Goal: Task Accomplishment & Management: Manage account settings

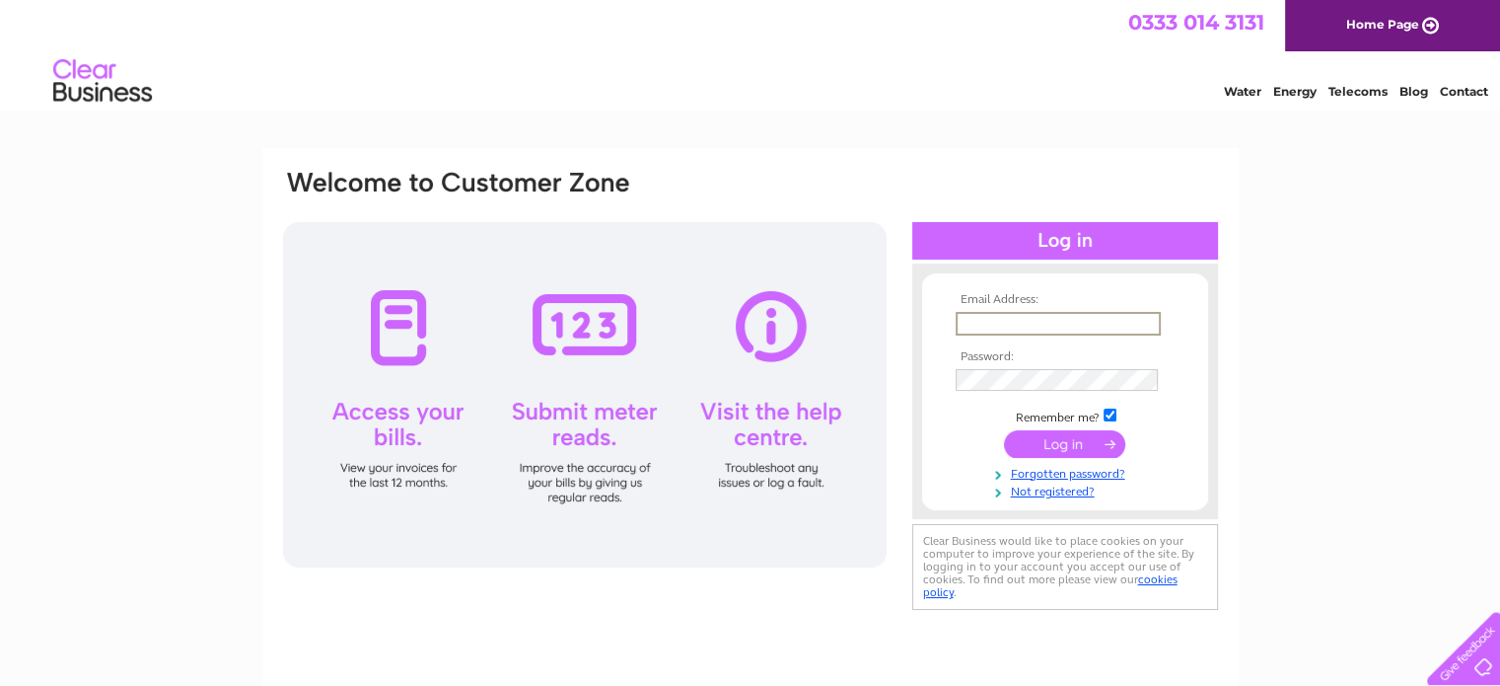
click at [967, 318] on input "text" at bounding box center [1058, 324] width 205 height 24
type input "ochiltreetyres1@gmail.com"
click at [967, 366] on td at bounding box center [1065, 380] width 229 height 32
click at [1048, 490] on link "Not registered?" at bounding box center [1068, 487] width 224 height 19
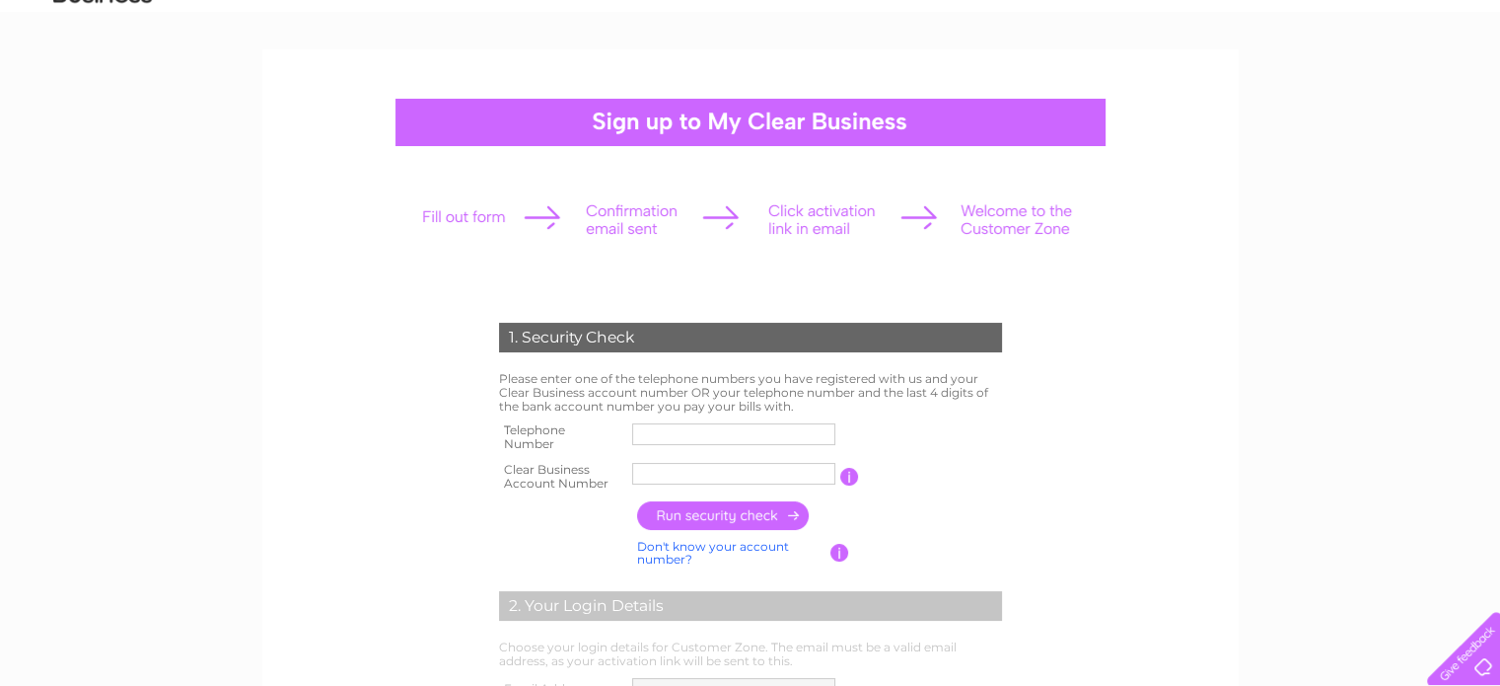
scroll to position [197, 0]
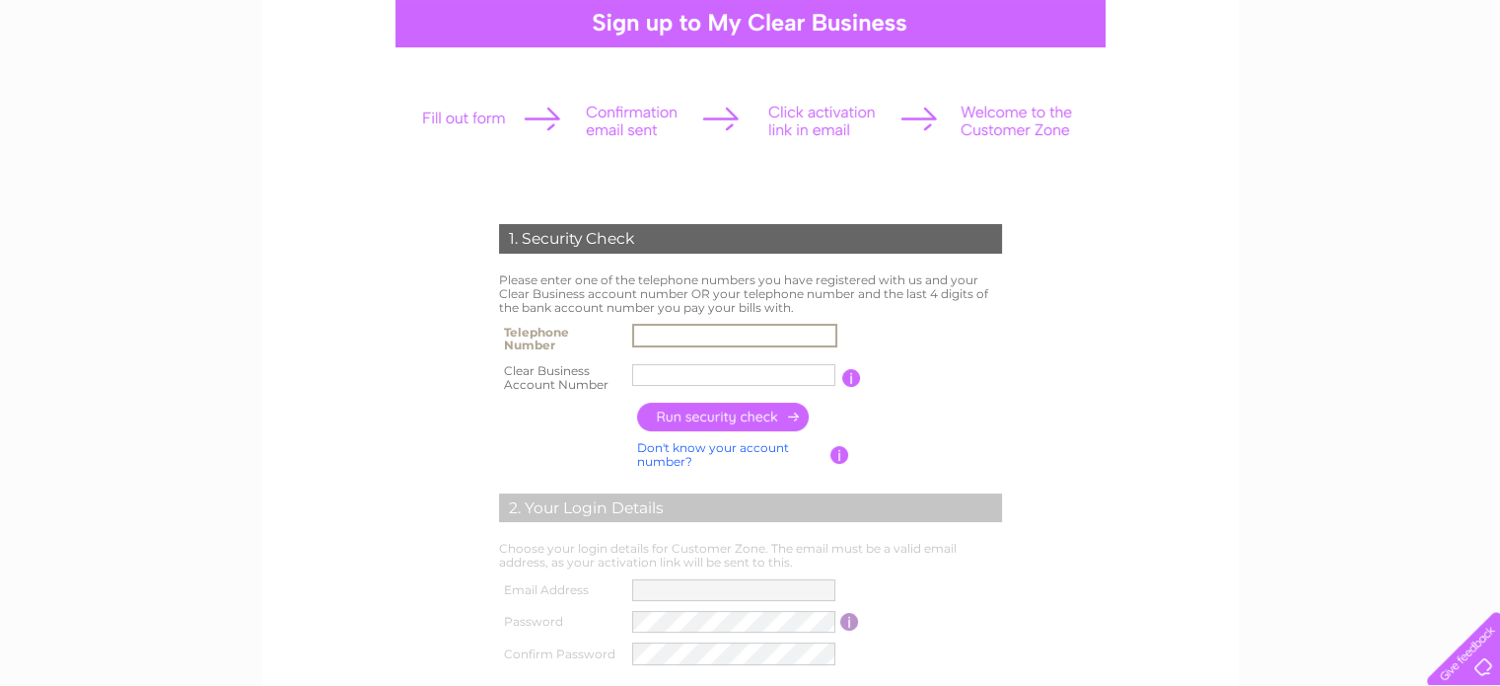
click at [652, 334] on input "text" at bounding box center [734, 336] width 205 height 24
type input "01290700488"
click at [634, 369] on input "OCHILTREE" at bounding box center [734, 375] width 205 height 24
type input "E"
click at [661, 373] on input "text" at bounding box center [734, 375] width 205 height 24
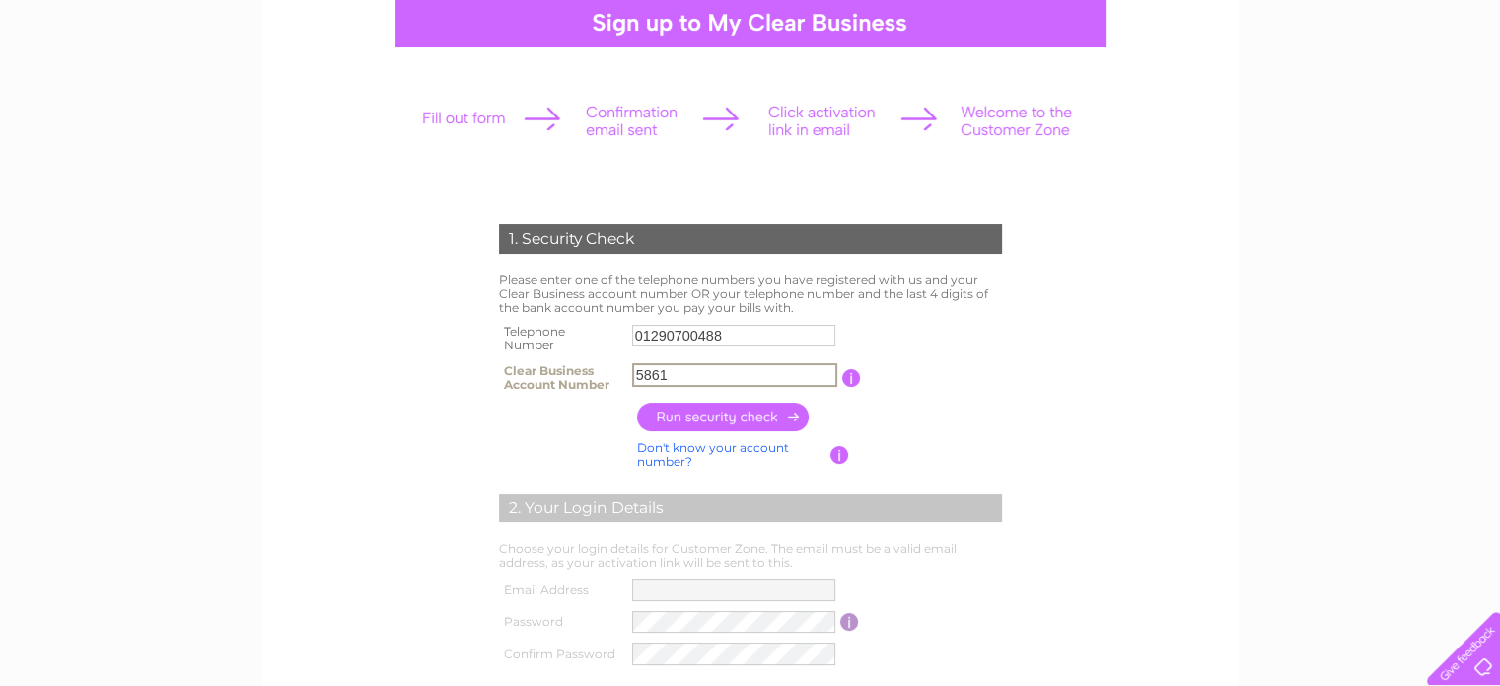
type input "5861"
click at [712, 411] on input "button" at bounding box center [724, 416] width 174 height 29
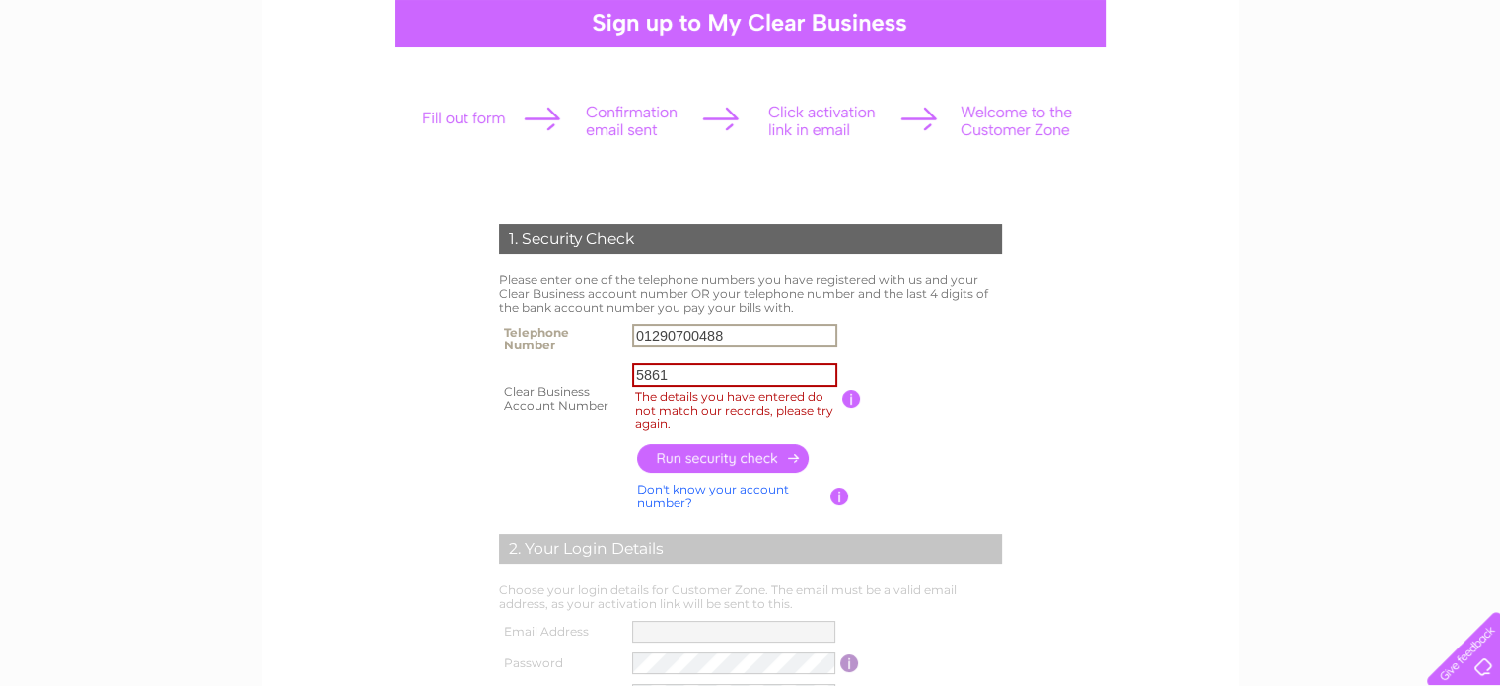
click at [635, 329] on input "01290700488" at bounding box center [734, 336] width 205 height 24
click at [744, 457] on input "button" at bounding box center [724, 457] width 174 height 29
click at [632, 328] on input "07955617410" at bounding box center [734, 336] width 205 height 24
type input "01290700488"
click at [634, 369] on input "5861" at bounding box center [734, 375] width 205 height 24
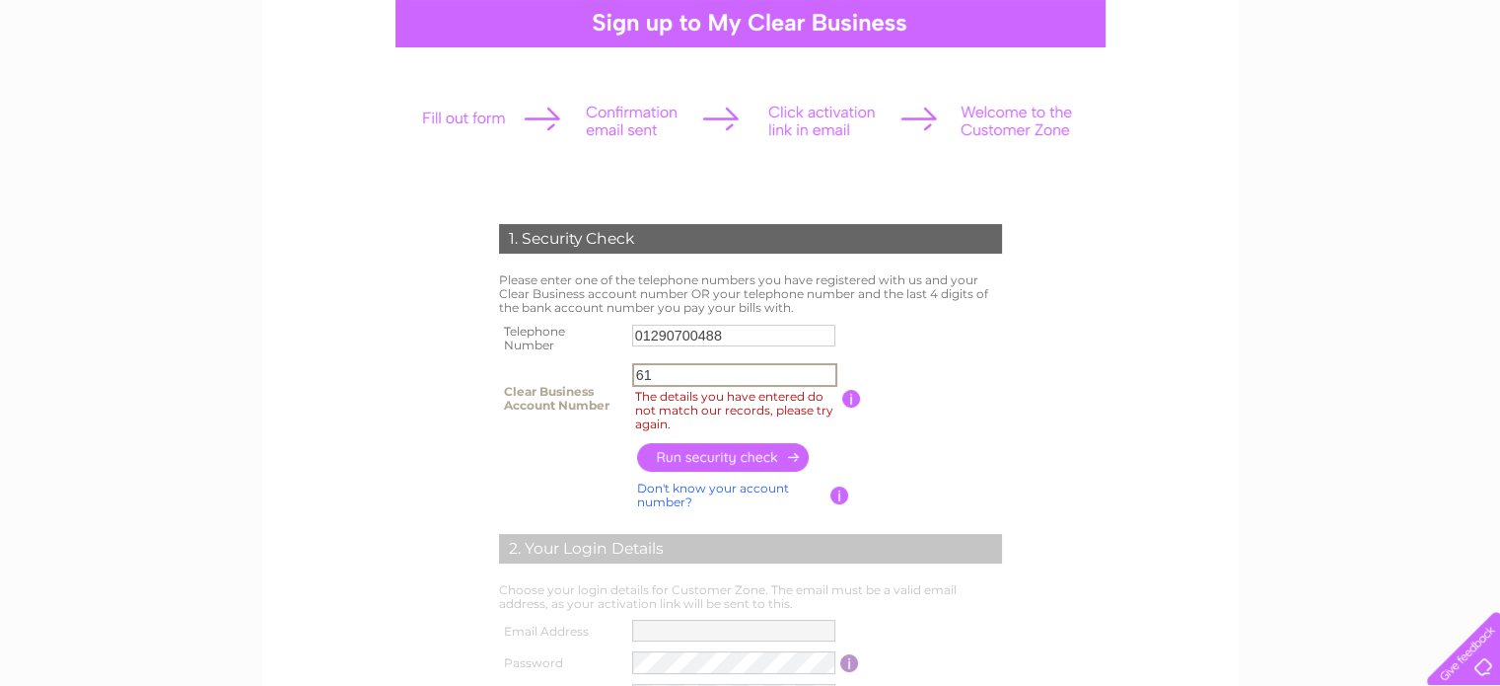
type input "1"
type input "30304800"
click at [722, 454] on input "button" at bounding box center [724, 457] width 174 height 29
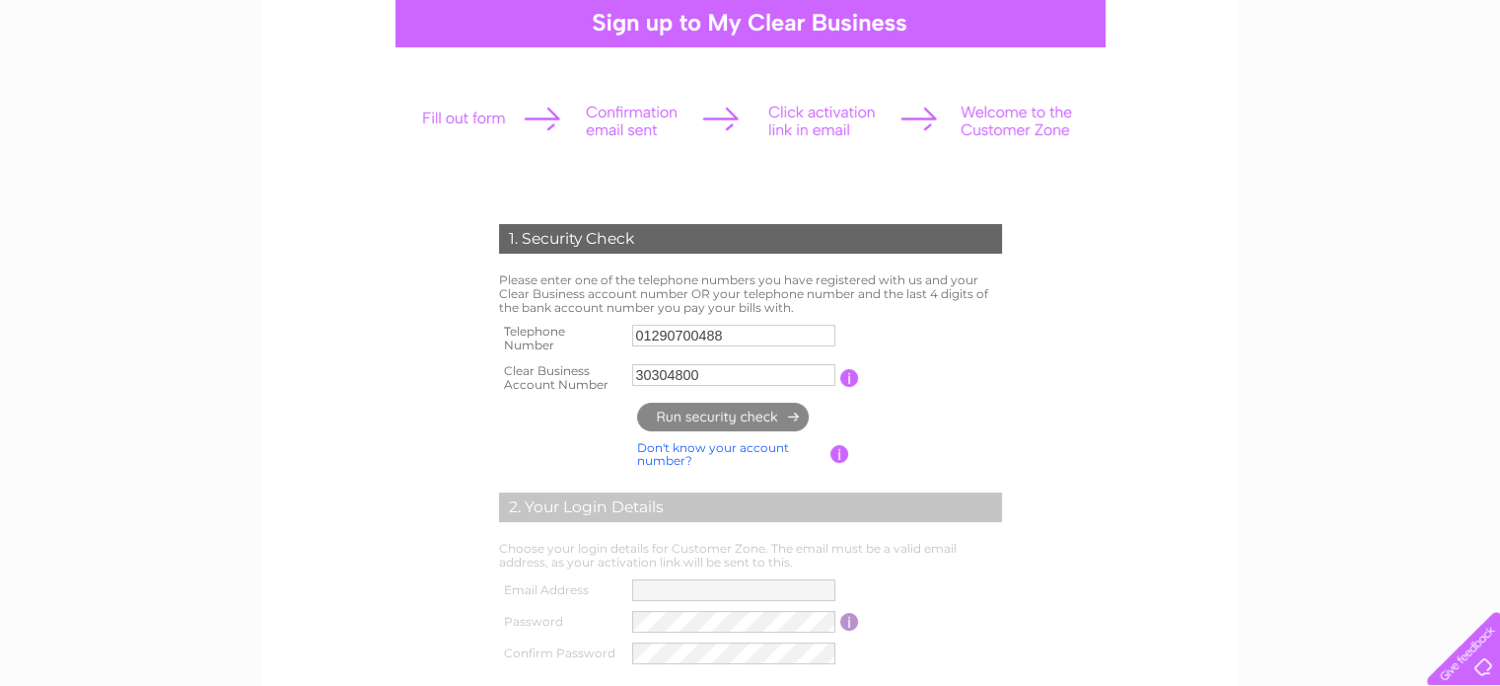
type input "**********"
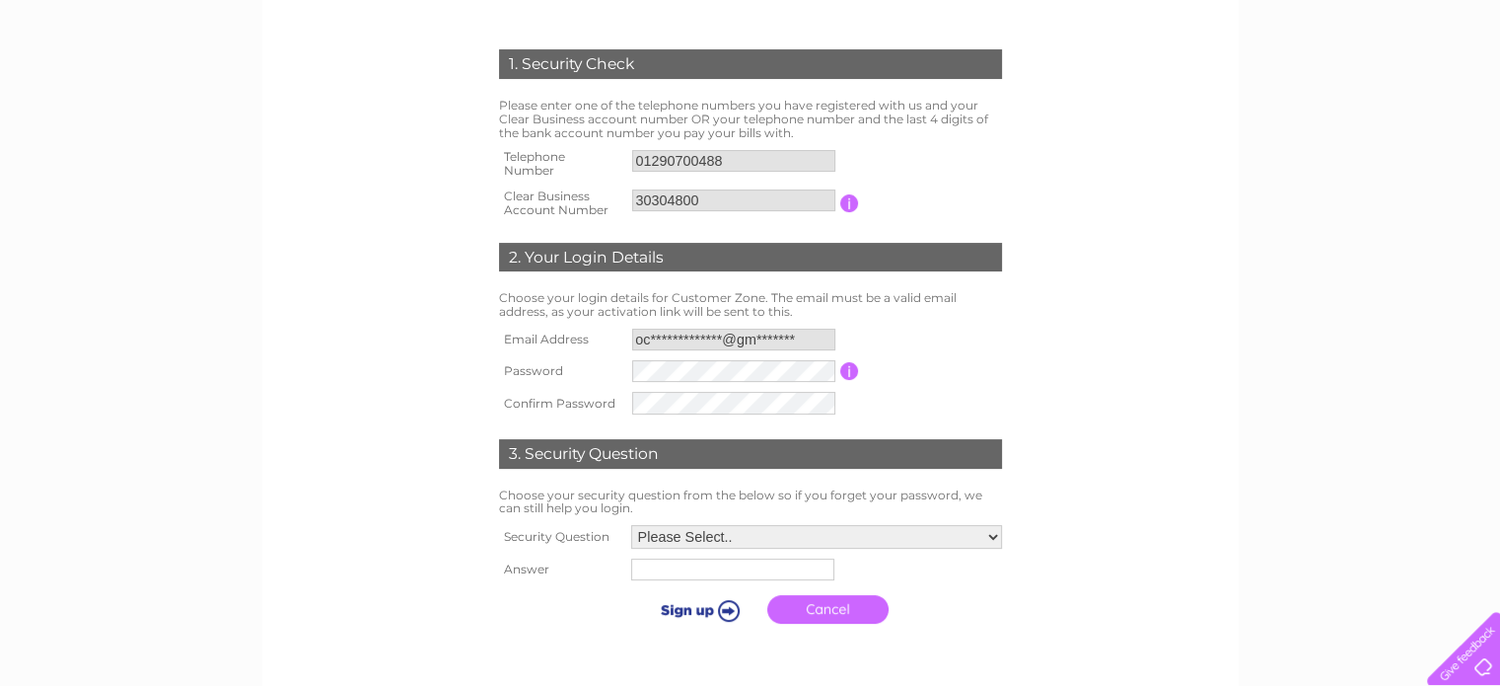
scroll to position [493, 0]
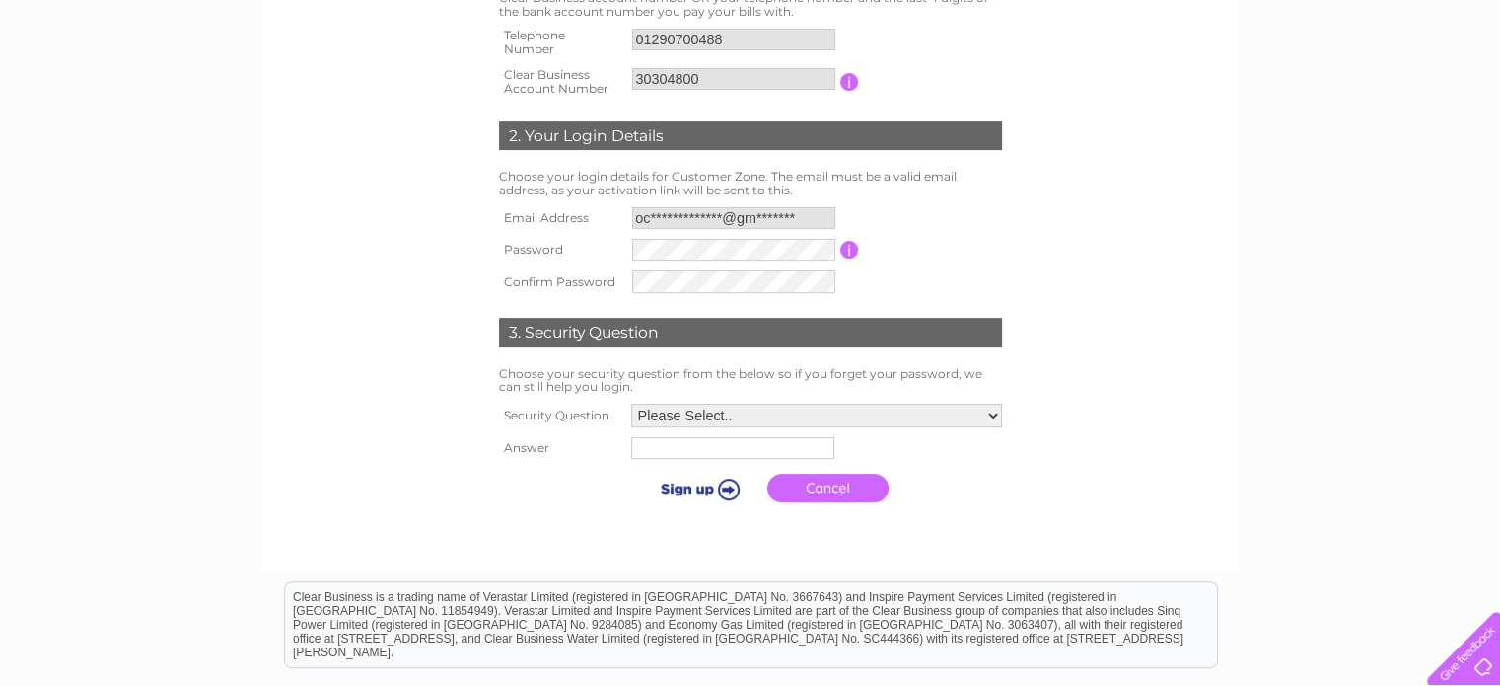
click at [991, 412] on select "Please Select.. In what town or city was your first job? In what town or city d…" at bounding box center [816, 415] width 371 height 24
select select "1"
click at [629, 403] on select "Please Select.. In what town or city was your first job? In what town or city d…" at bounding box center [815, 416] width 373 height 26
click at [668, 441] on input "text" at bounding box center [733, 449] width 205 height 24
type input "OCHILTREE"
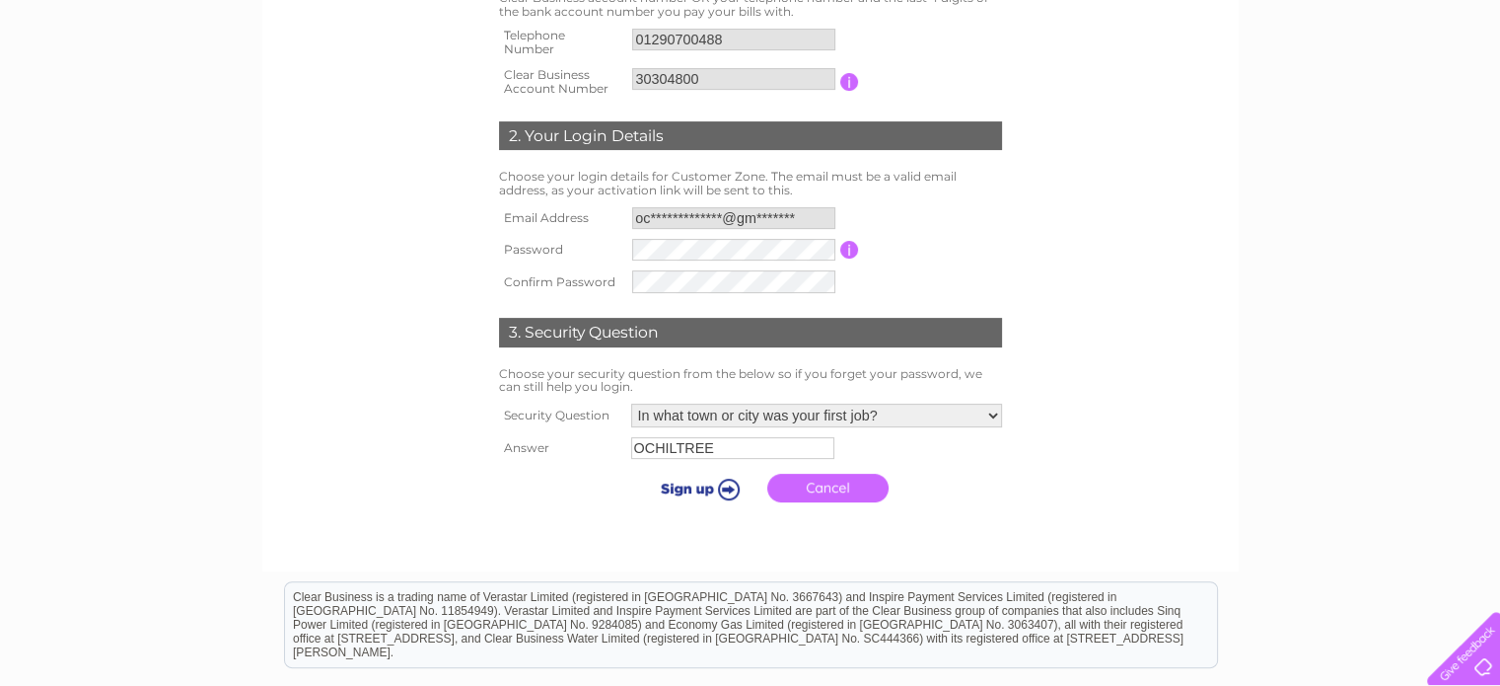
click at [686, 486] on input "submit" at bounding box center [696, 488] width 121 height 28
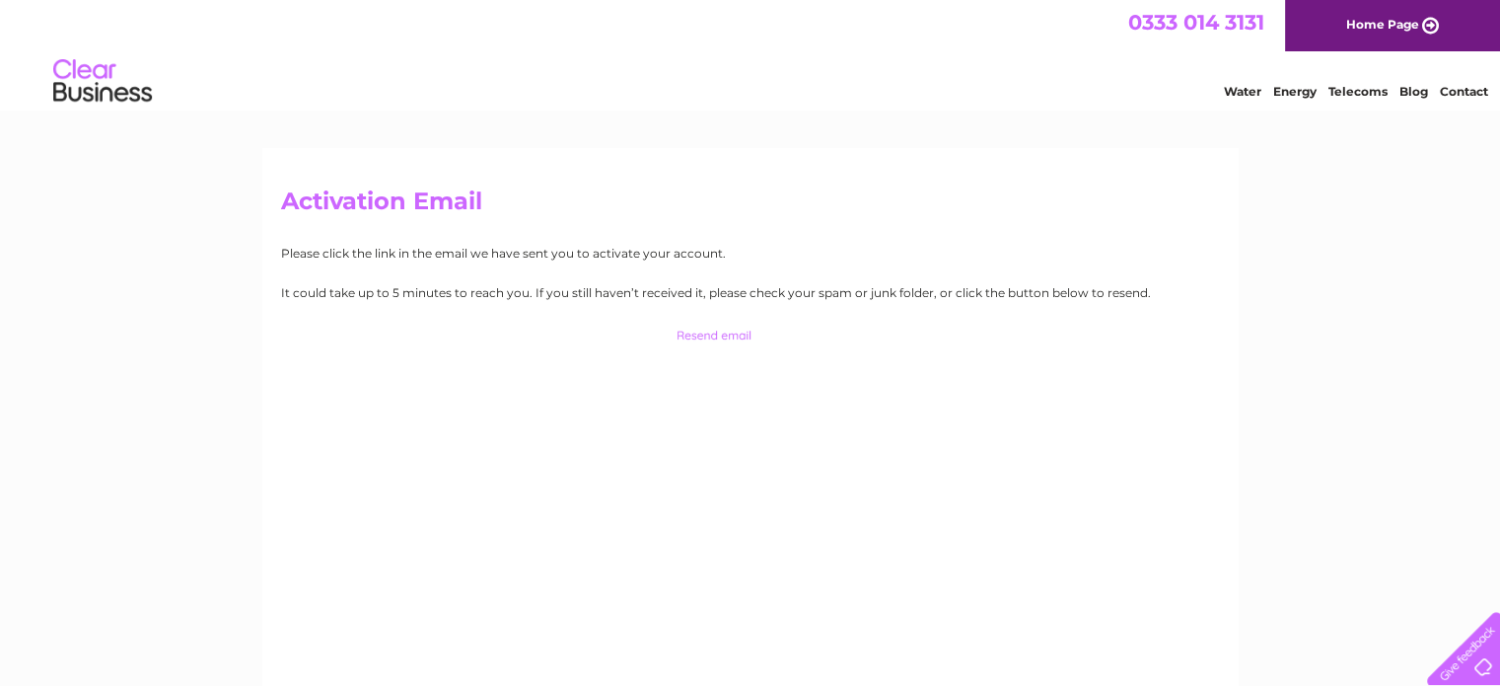
click at [1233, 198] on div "Activation Email Please click the link in the email we have sent you to activat…" at bounding box center [750, 424] width 977 height 552
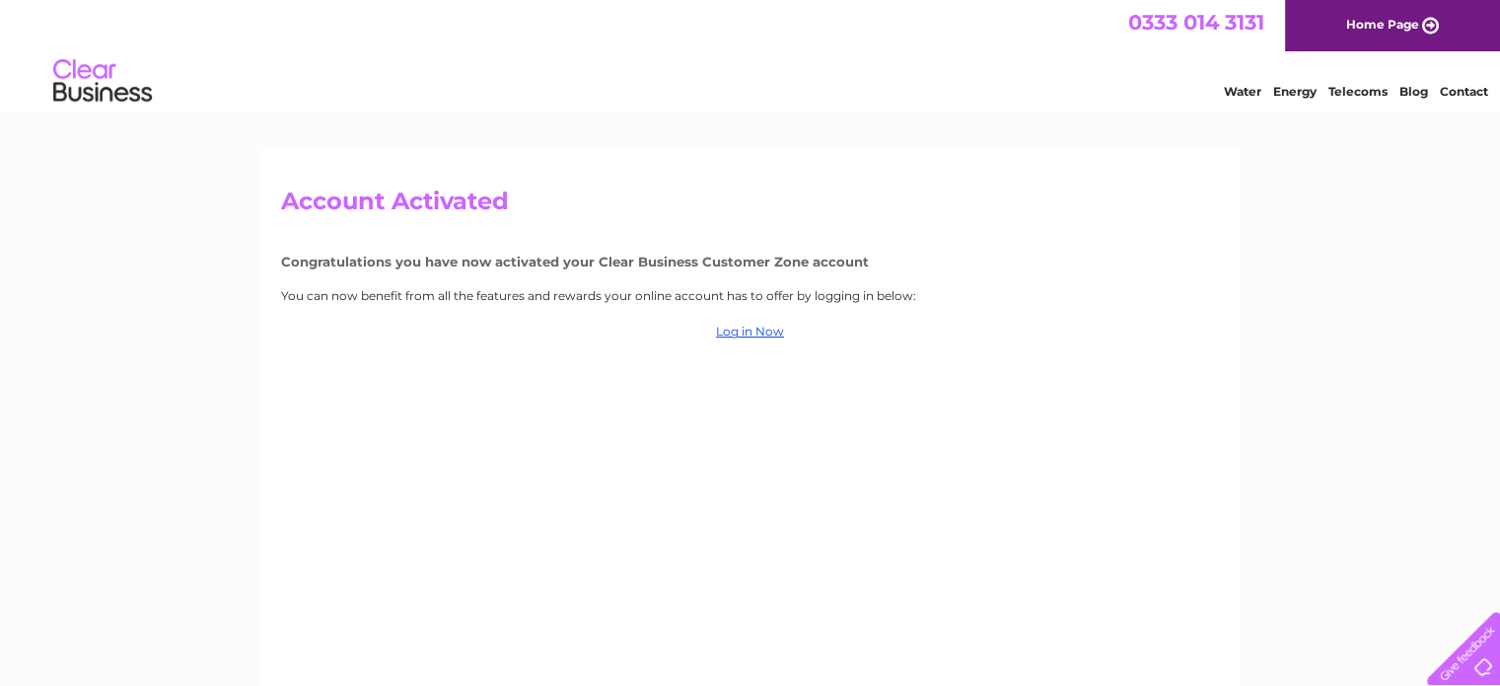
click at [761, 320] on div "Account Activated Congratulations you have now activated your Clear Business Cu…" at bounding box center [750, 424] width 977 height 552
click at [757, 326] on link "Log in Now" at bounding box center [750, 331] width 68 height 15
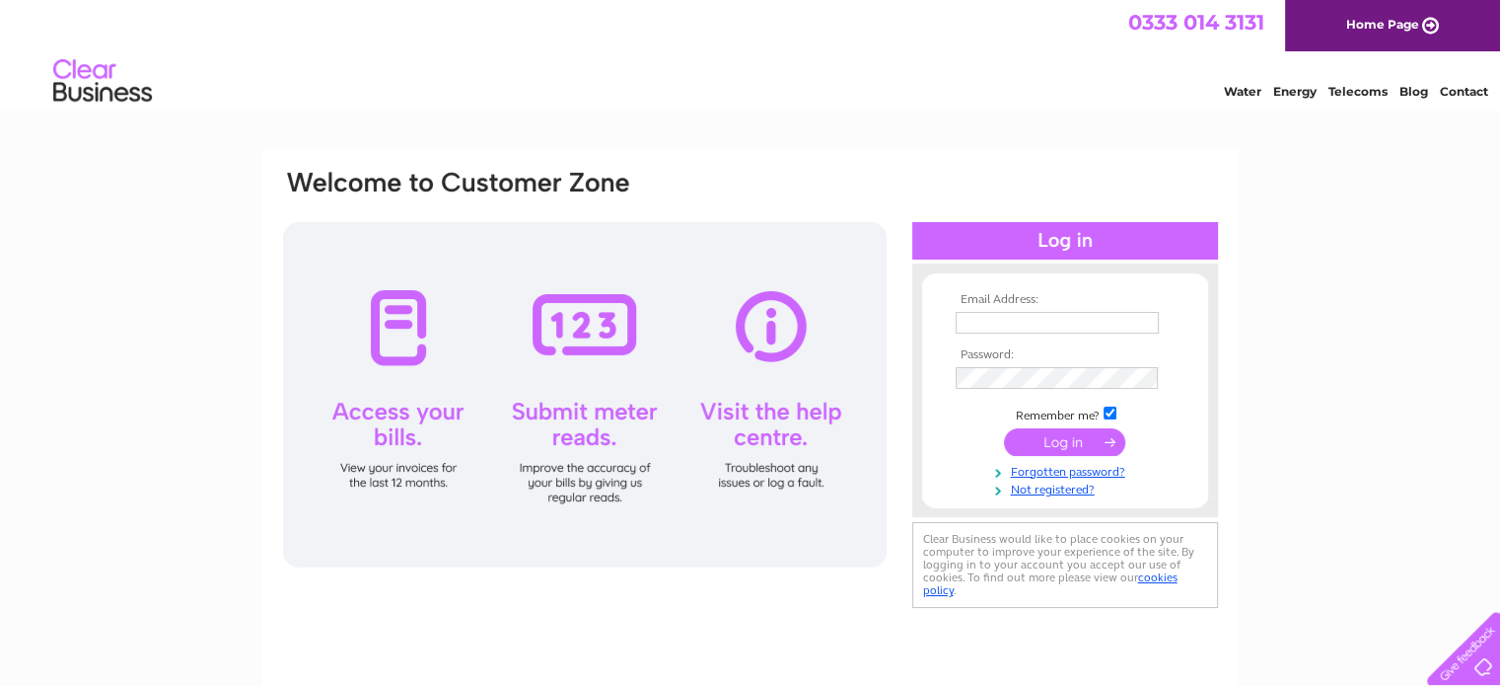
click at [994, 325] on input "text" at bounding box center [1057, 323] width 203 height 22
click at [967, 315] on input "text" at bounding box center [1058, 324] width 205 height 24
type input "ochiltreetyres1@gmail.com"
click at [1060, 437] on input "submit" at bounding box center [1064, 442] width 121 height 28
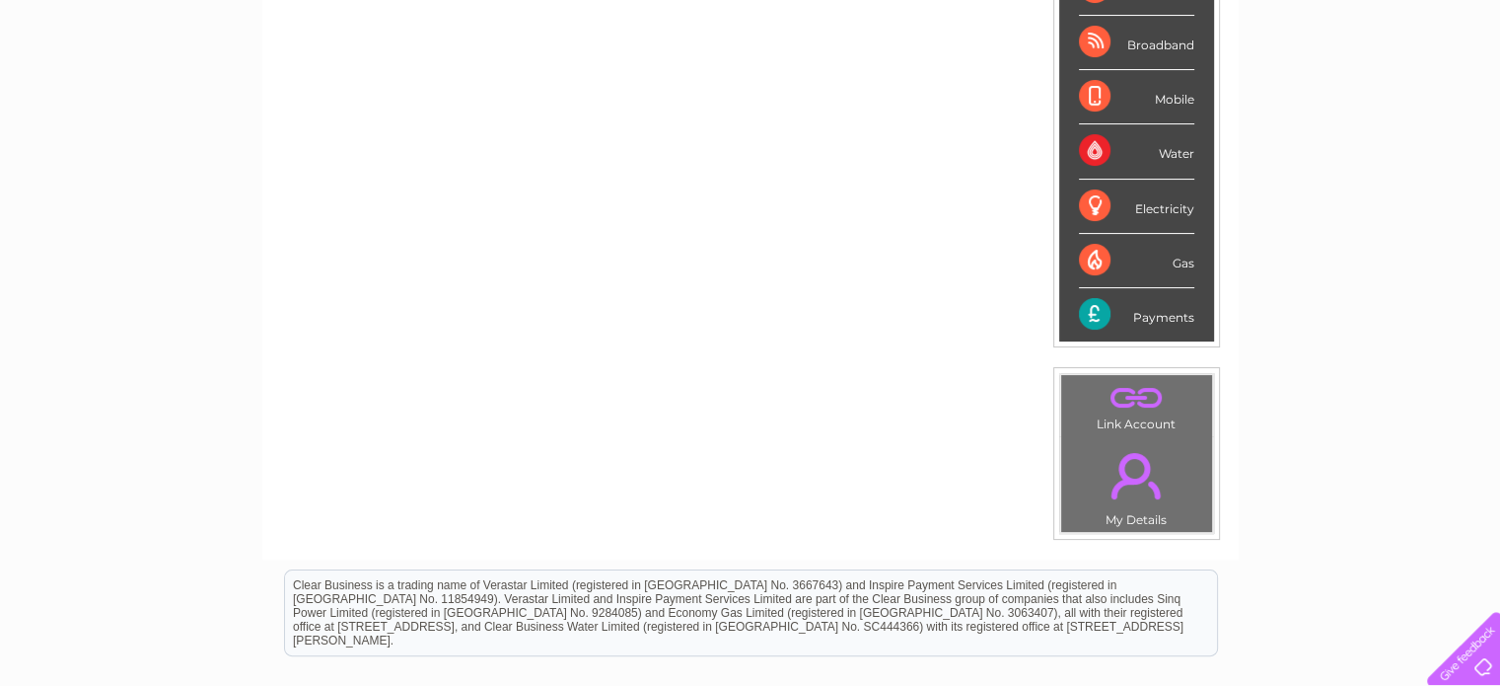
scroll to position [395, 0]
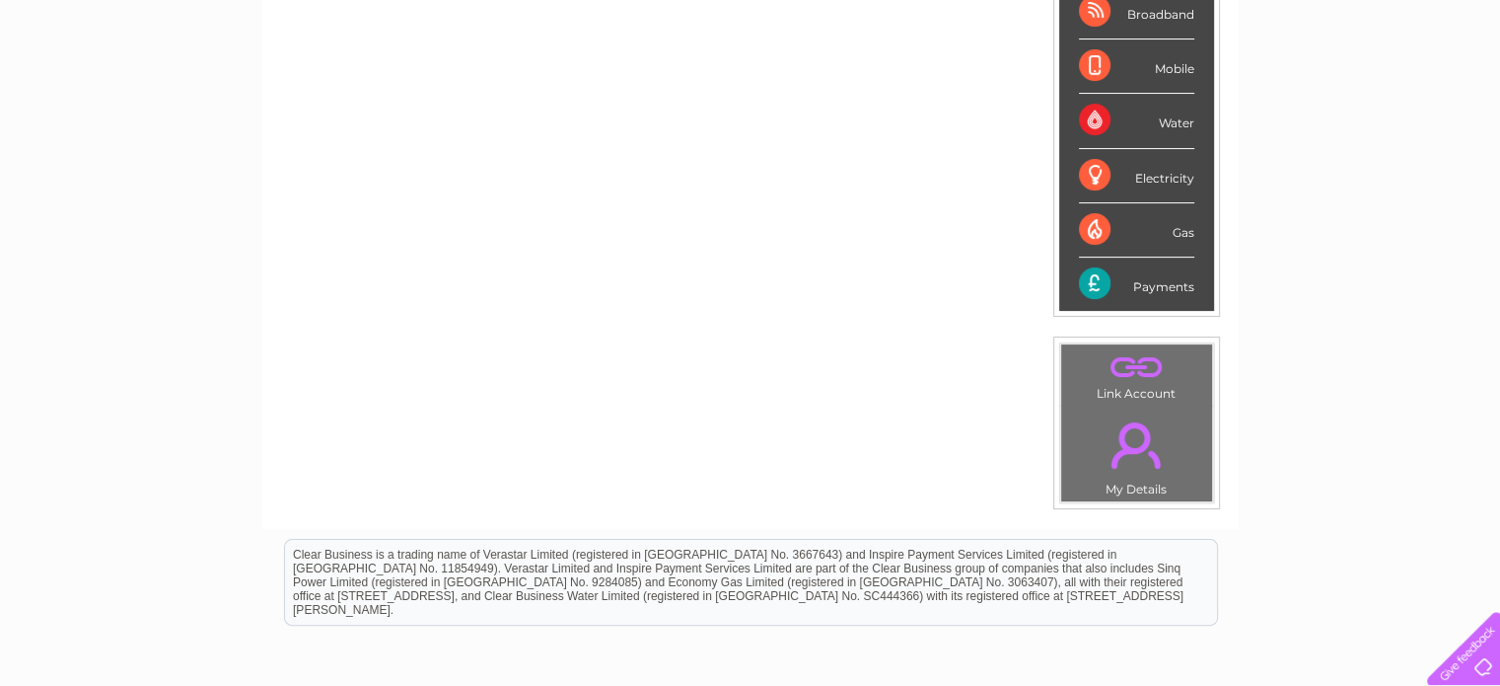
click at [1093, 276] on div "Payments" at bounding box center [1136, 283] width 115 height 53
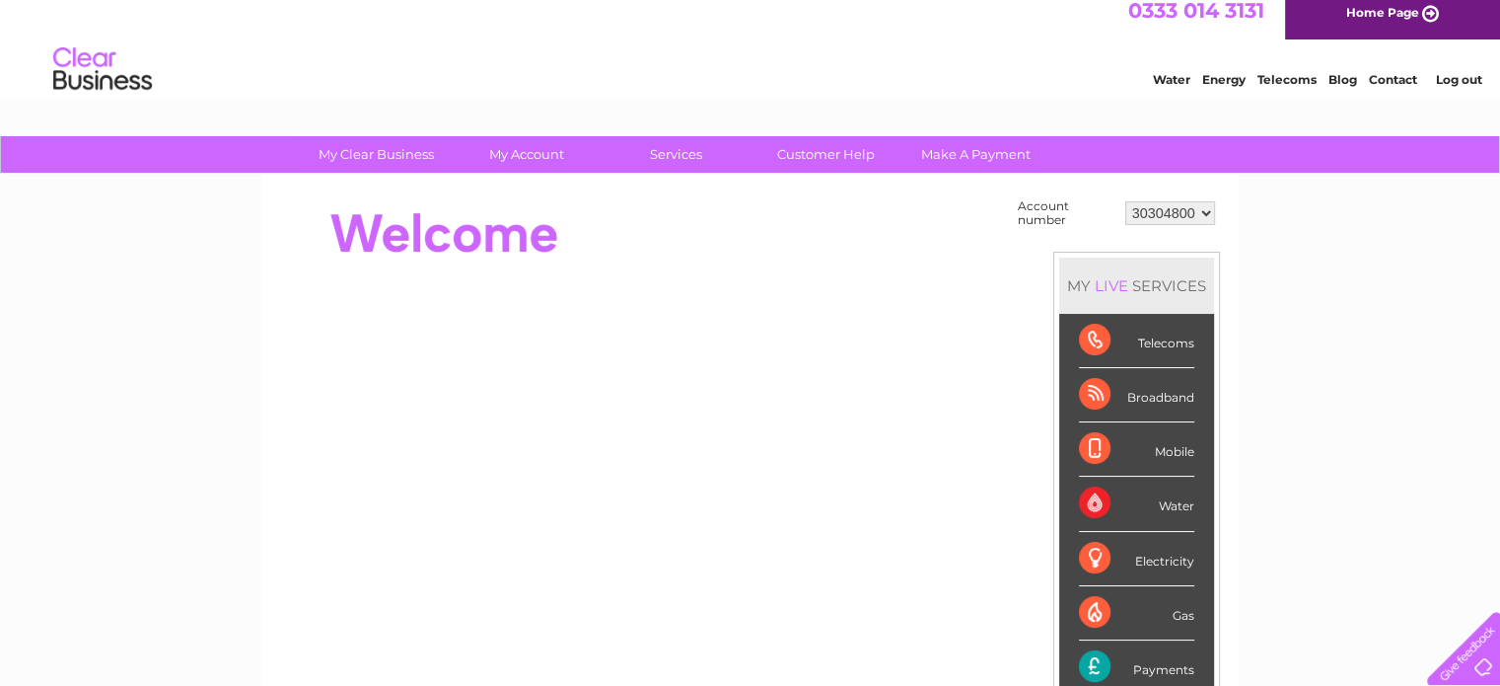
scroll to position [0, 0]
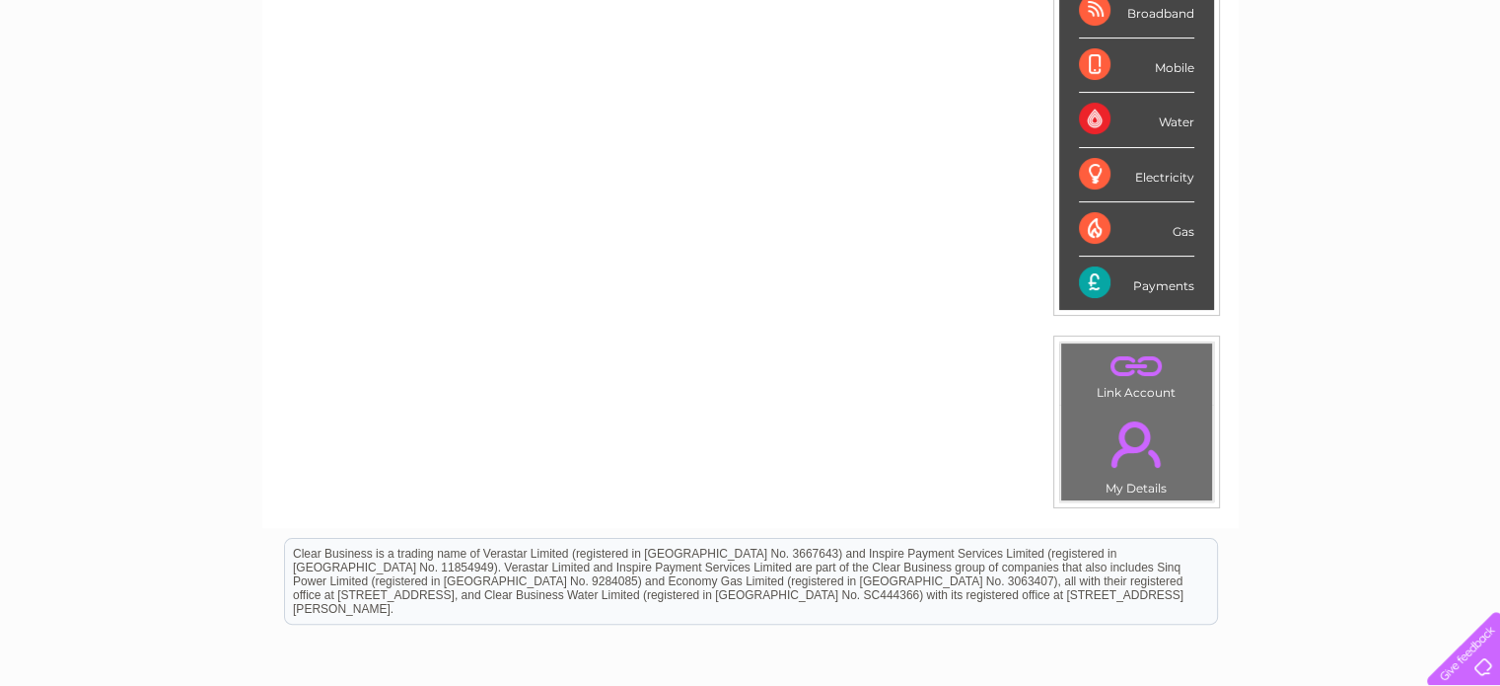
scroll to position [389, 0]
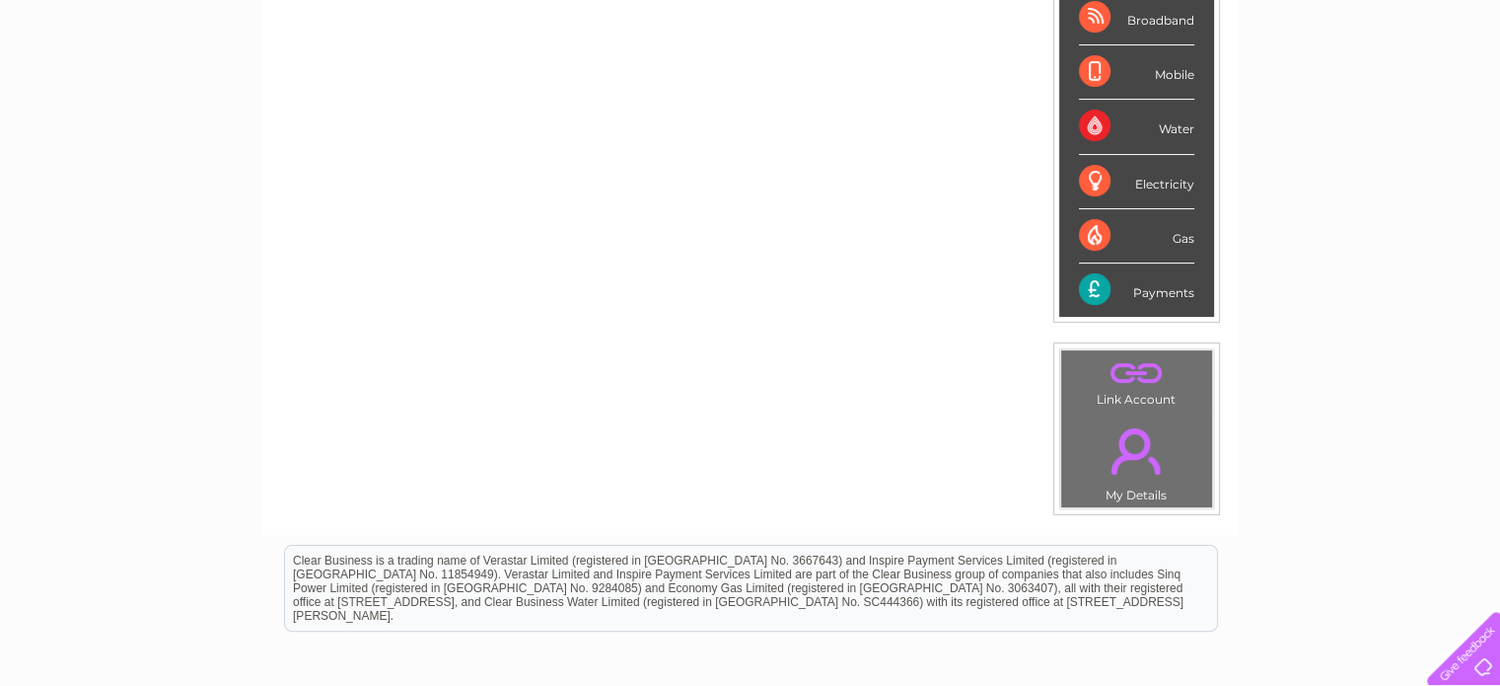
click at [1132, 456] on link "." at bounding box center [1136, 450] width 141 height 69
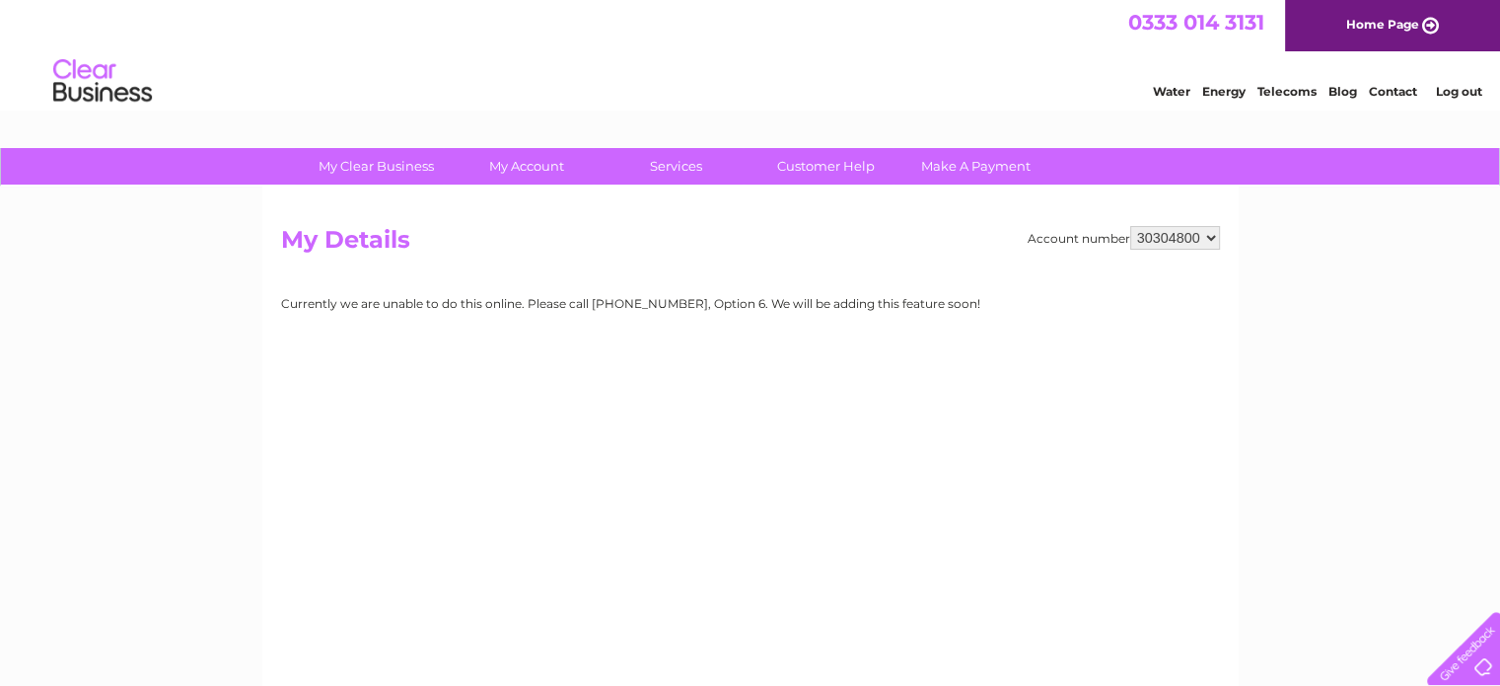
click at [1389, 84] on link "Contact" at bounding box center [1393, 91] width 48 height 15
